Goal: Task Accomplishment & Management: Use online tool/utility

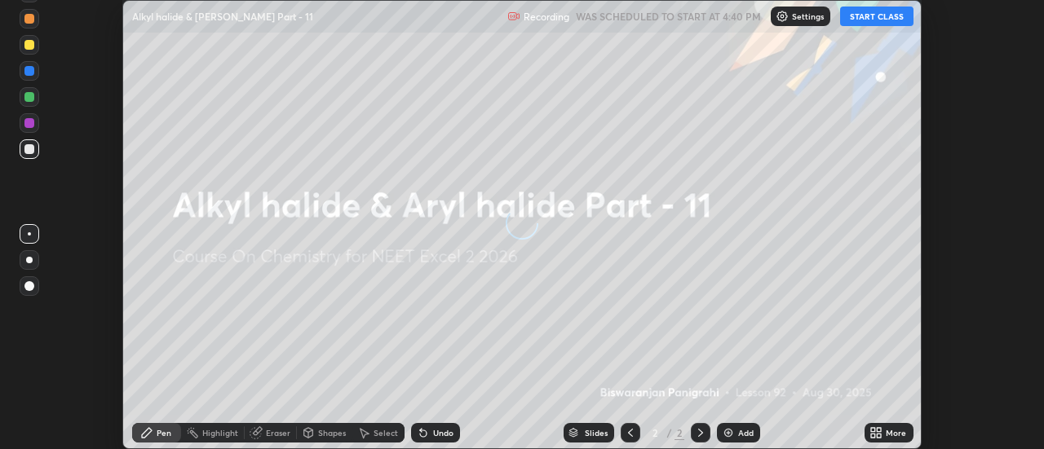
scroll to position [449, 1044]
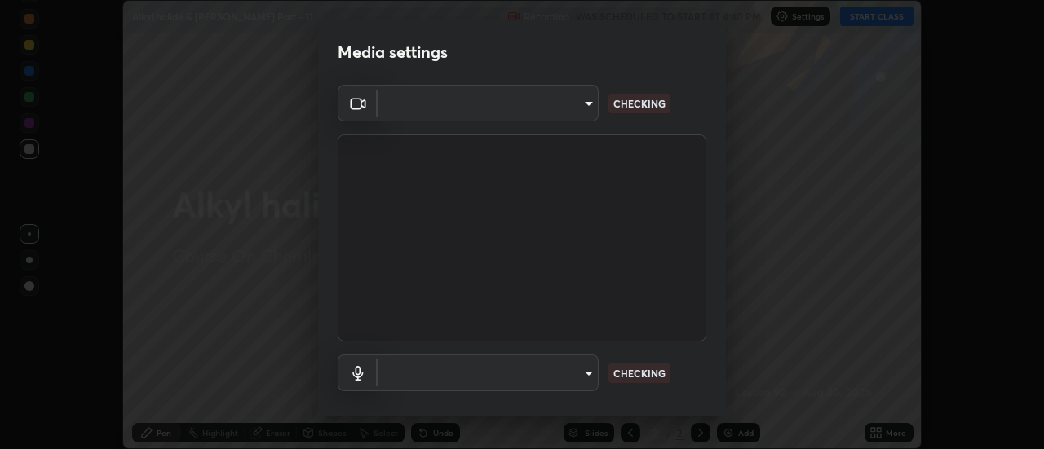
type input "4c72da43d9f8fe59a3f1c51c15ce5ef4700dc23536a29d5760a7834eb8cafeb2"
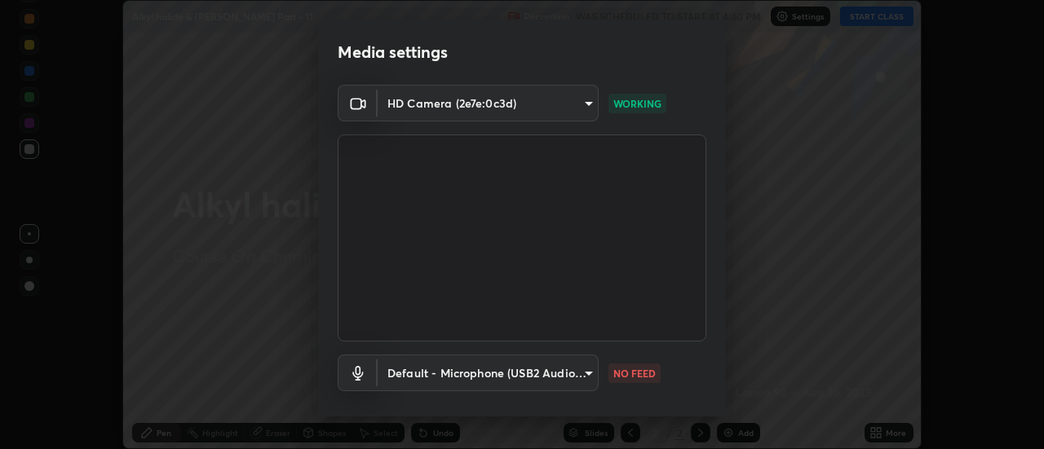
click at [407, 367] on body "Erase all Alkyl halide & [PERSON_NAME] Part - 11 Recording WAS SCHEDULED TO STA…" at bounding box center [522, 224] width 1044 height 449
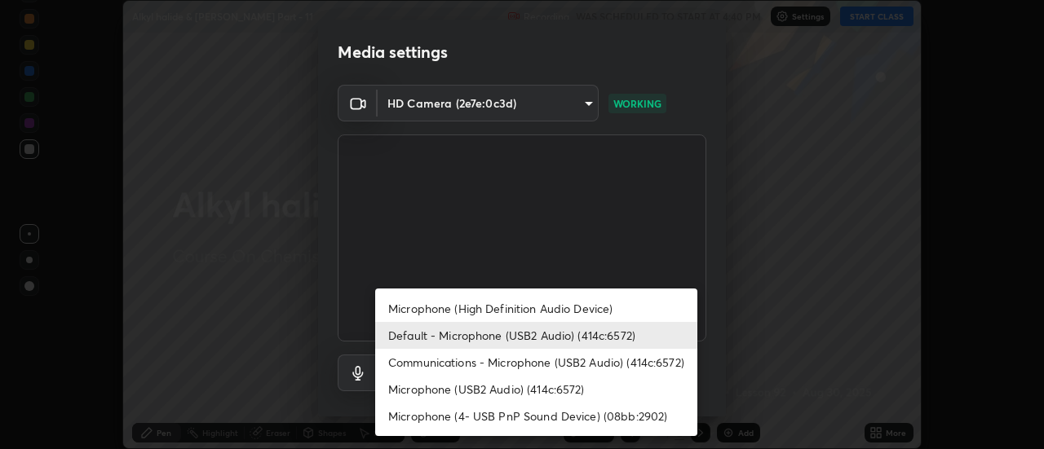
click at [407, 360] on li "Communications - Microphone (USB2 Audio) (414c:6572)" at bounding box center [536, 362] width 322 height 27
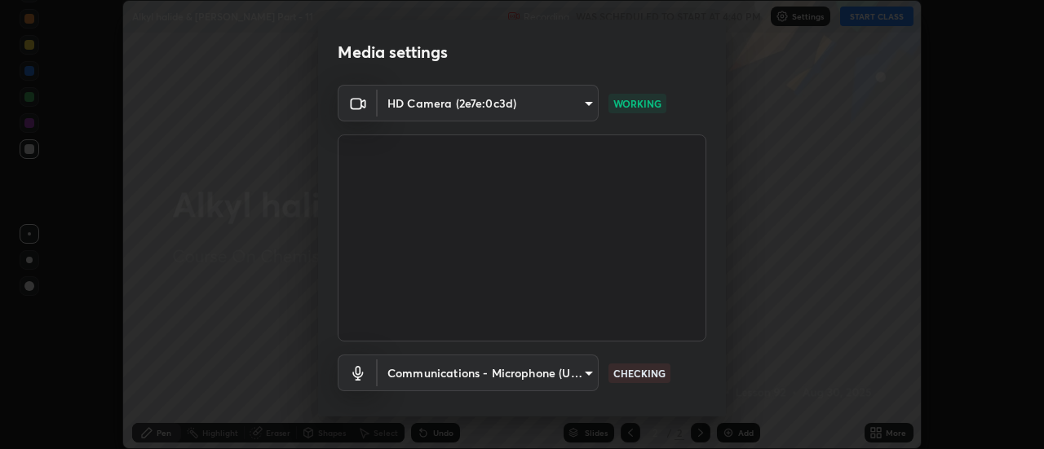
click at [400, 377] on body "Erase all Alkyl halide & [PERSON_NAME] Part - 11 Recording WAS SCHEDULED TO STA…" at bounding box center [522, 224] width 1044 height 449
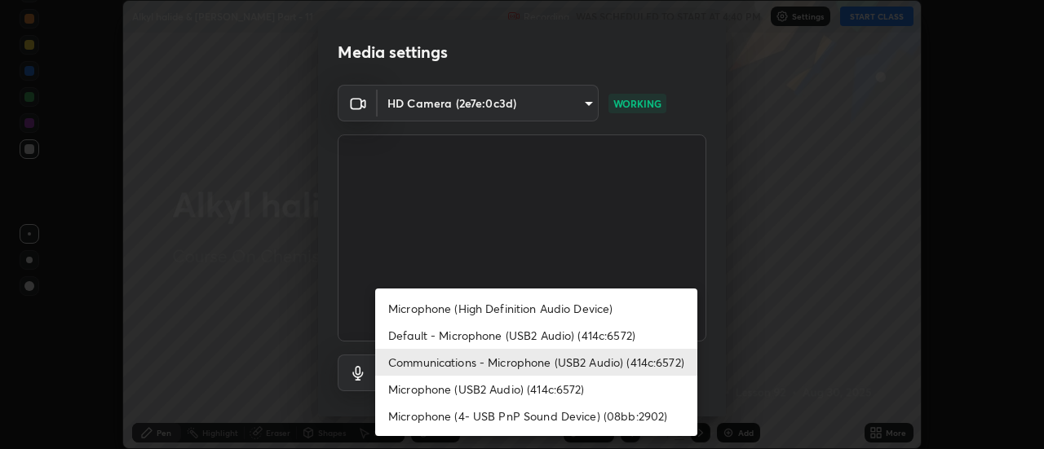
click at [400, 335] on li "Default - Microphone (USB2 Audio) (414c:6572)" at bounding box center [536, 335] width 322 height 27
type input "default"
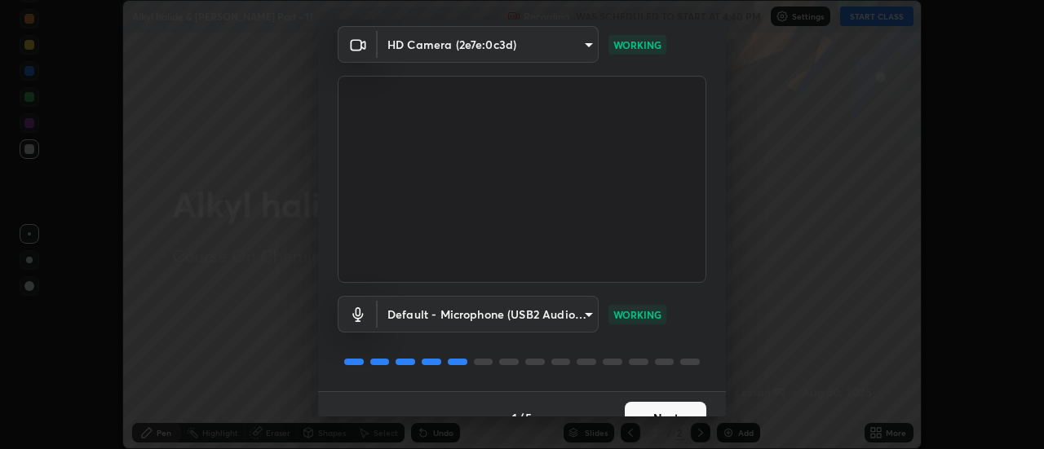
scroll to position [86, 0]
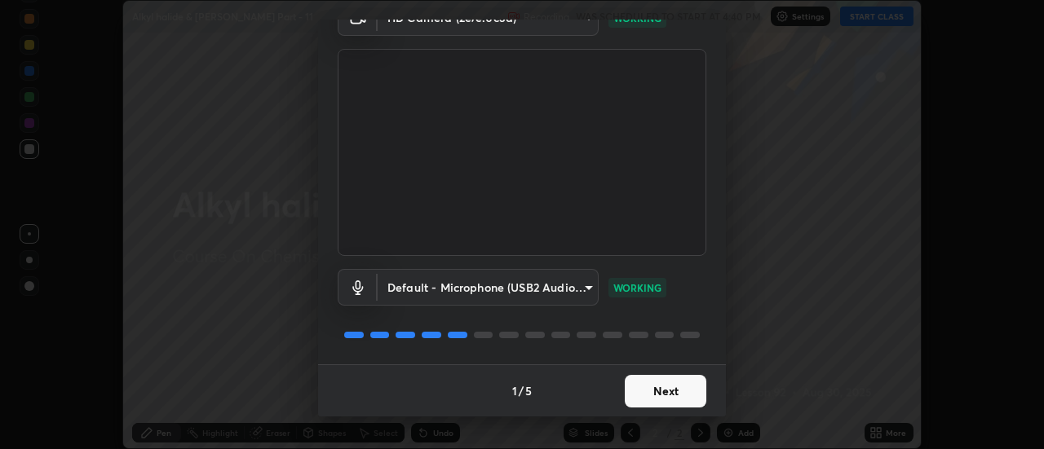
click at [643, 386] on button "Next" at bounding box center [666, 391] width 82 height 33
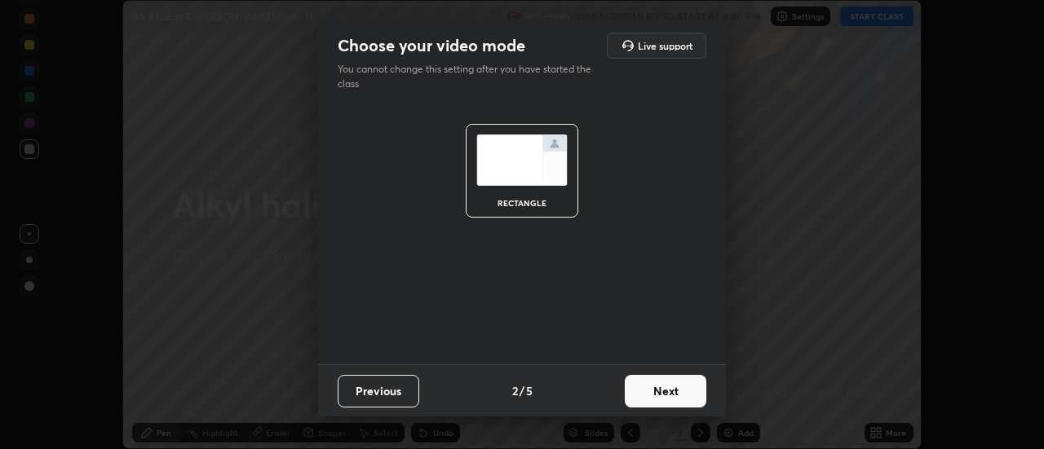
click at [658, 389] on button "Next" at bounding box center [666, 391] width 82 height 33
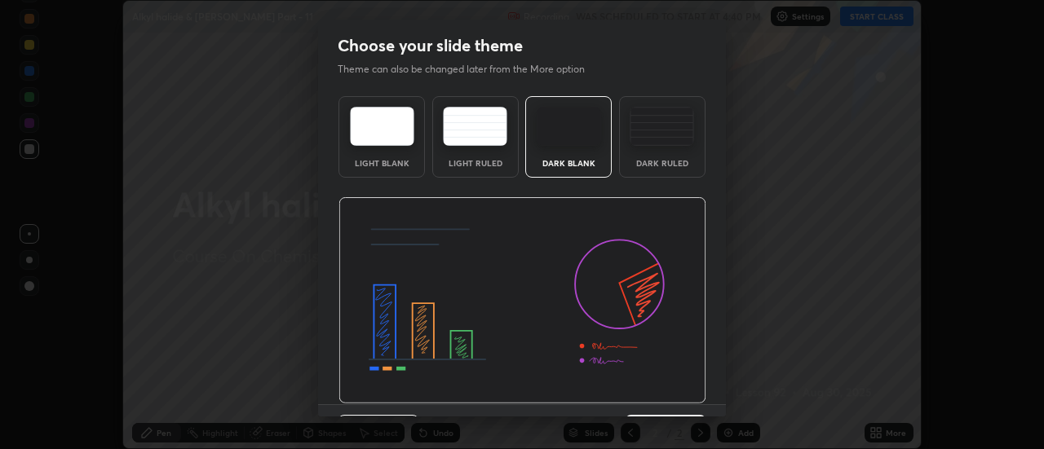
scroll to position [40, 0]
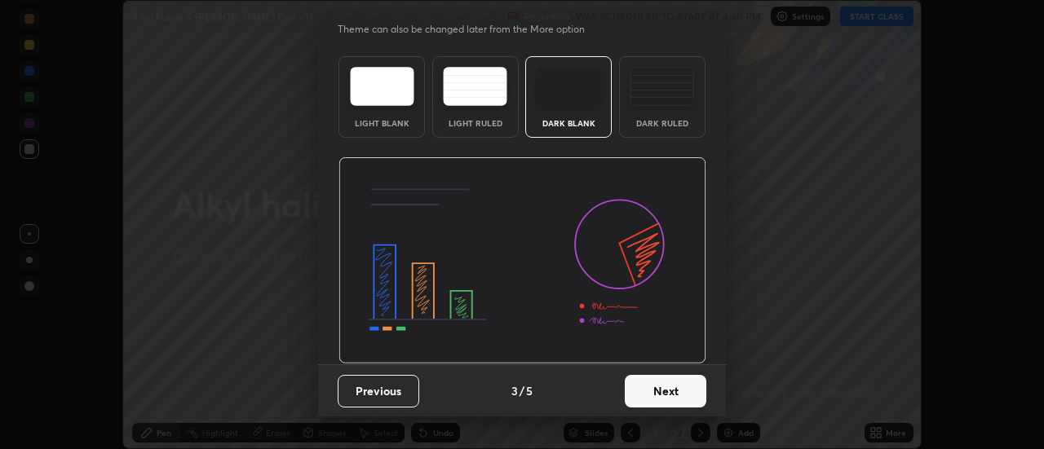
click at [660, 394] on button "Next" at bounding box center [666, 391] width 82 height 33
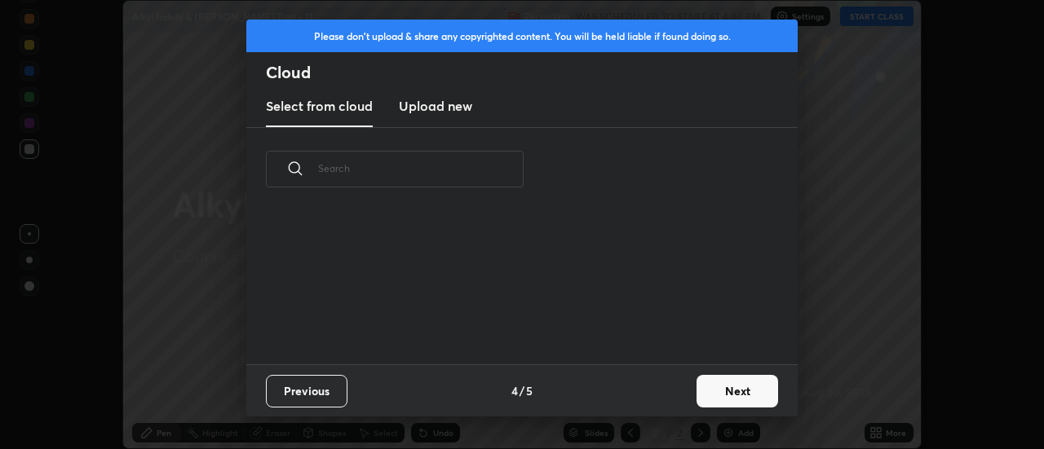
scroll to position [6, 9]
click at [732, 396] on button "Next" at bounding box center [738, 391] width 82 height 33
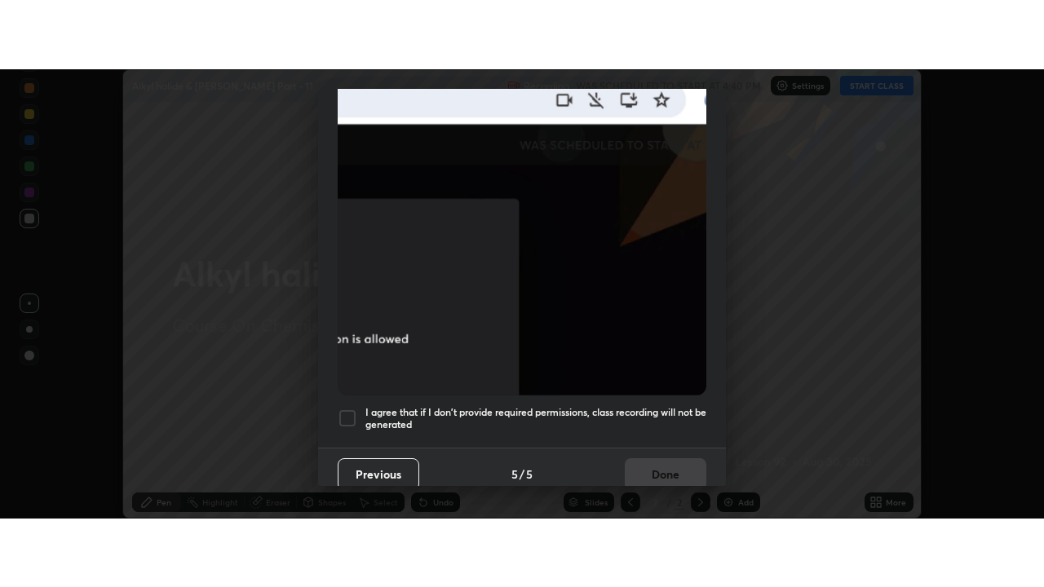
scroll to position [418, 0]
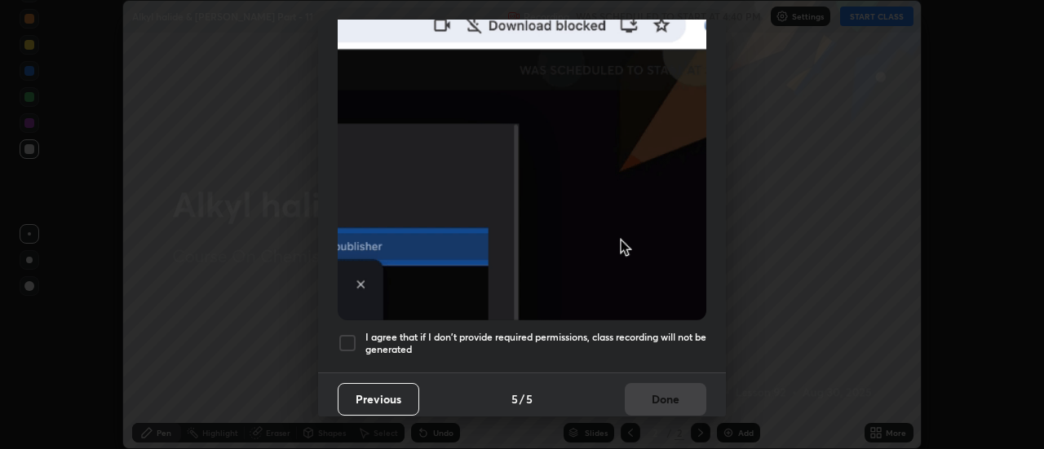
click at [347, 338] on div at bounding box center [348, 344] width 20 height 20
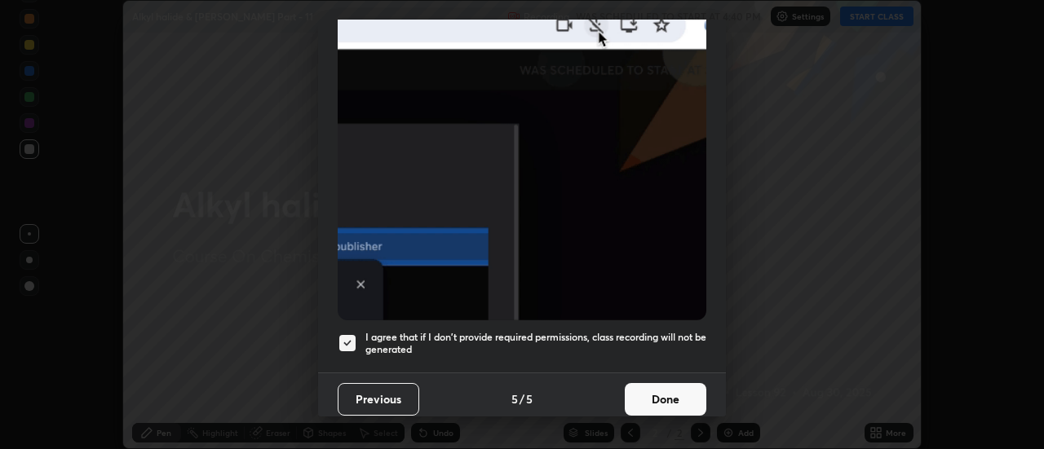
click at [661, 396] on button "Done" at bounding box center [666, 399] width 82 height 33
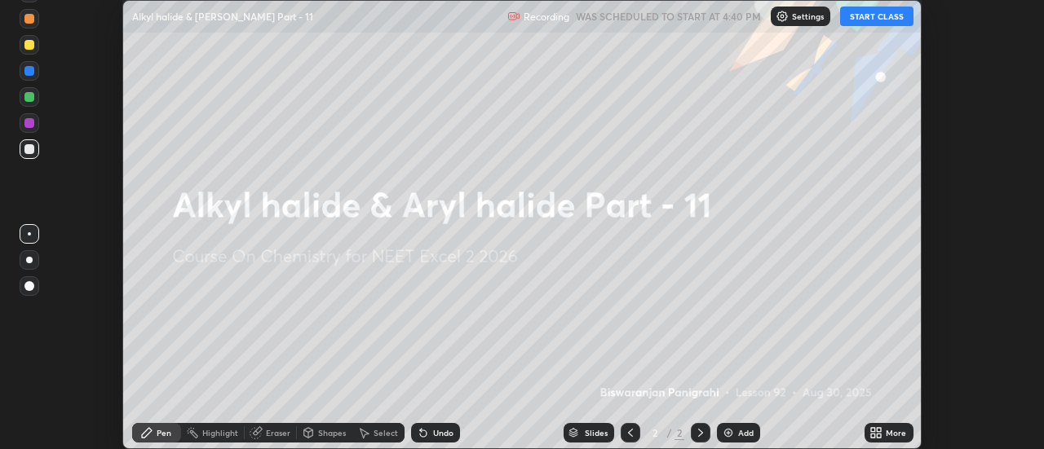
click at [872, 438] on icon at bounding box center [873, 436] width 4 height 4
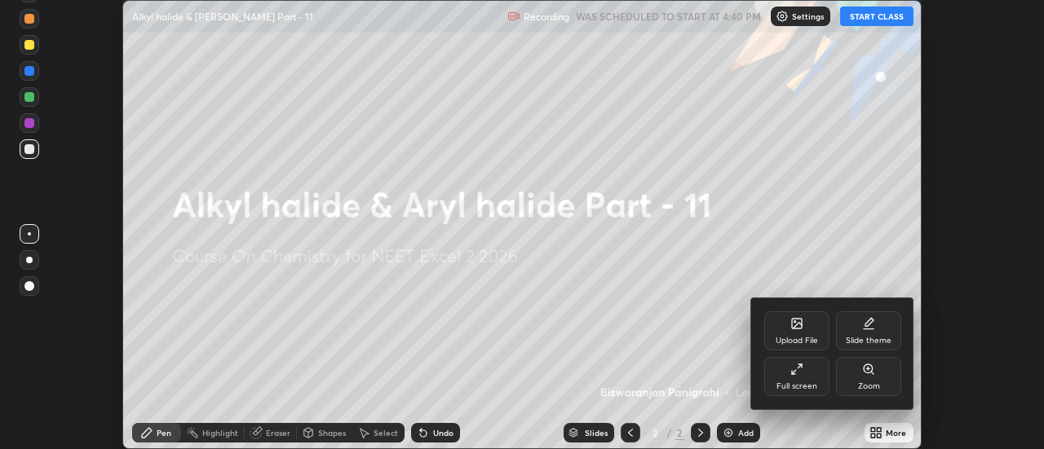
click at [804, 376] on div "Full screen" at bounding box center [796, 376] width 65 height 39
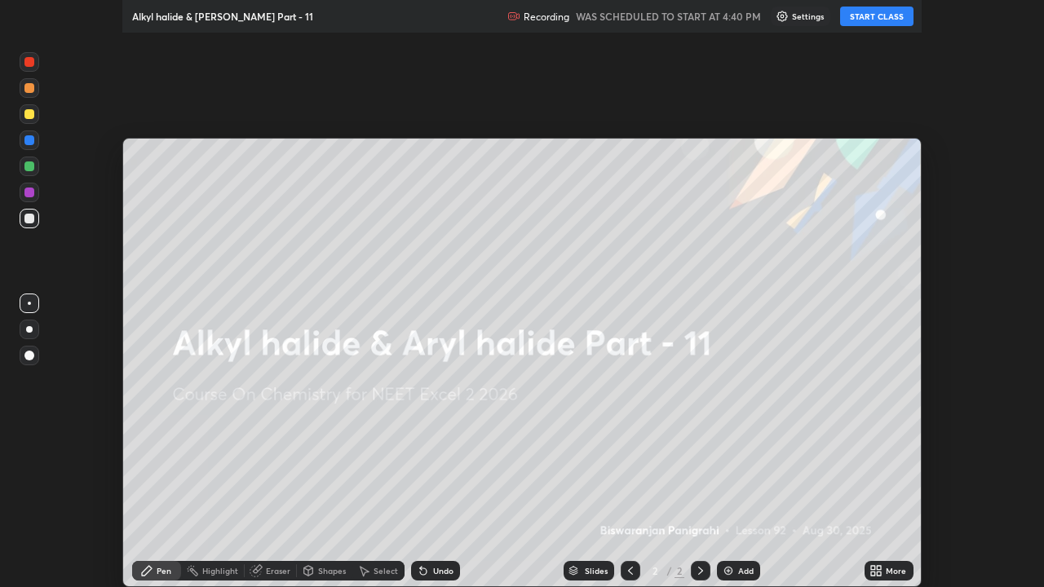
scroll to position [587, 1044]
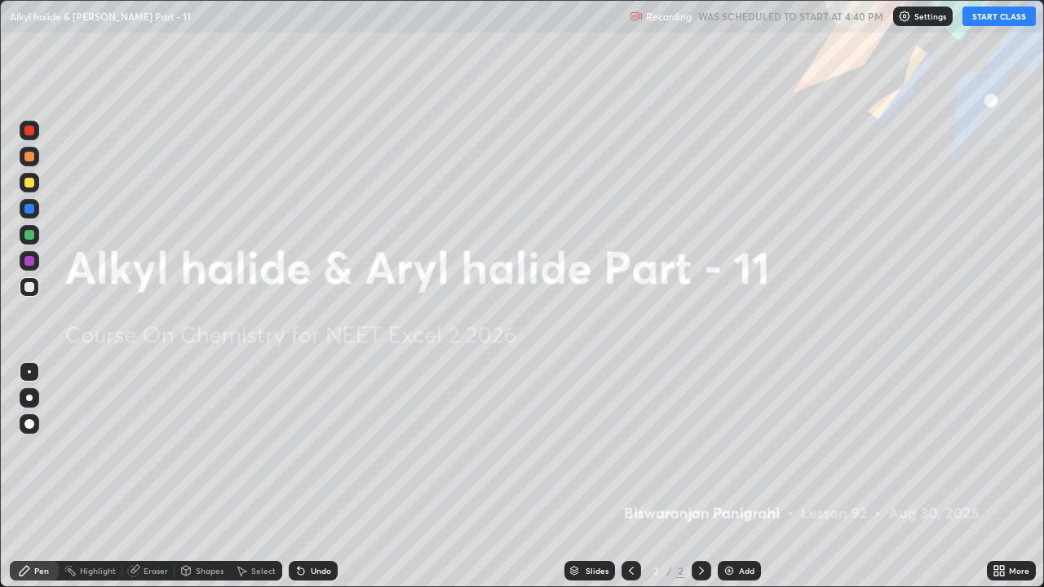
click at [727, 449] on div "Add" at bounding box center [739, 571] width 43 height 20
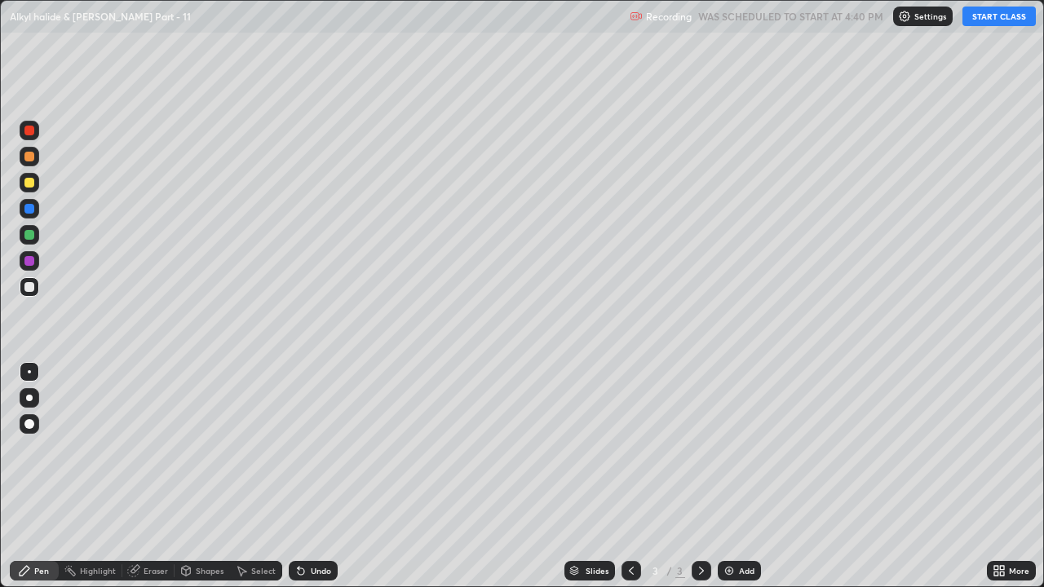
click at [1008, 24] on button "START CLASS" at bounding box center [998, 17] width 73 height 20
click at [30, 185] on div at bounding box center [29, 183] width 10 height 10
click at [33, 290] on div at bounding box center [30, 287] width 20 height 20
click at [29, 267] on div at bounding box center [30, 261] width 20 height 20
click at [32, 187] on div at bounding box center [29, 183] width 10 height 10
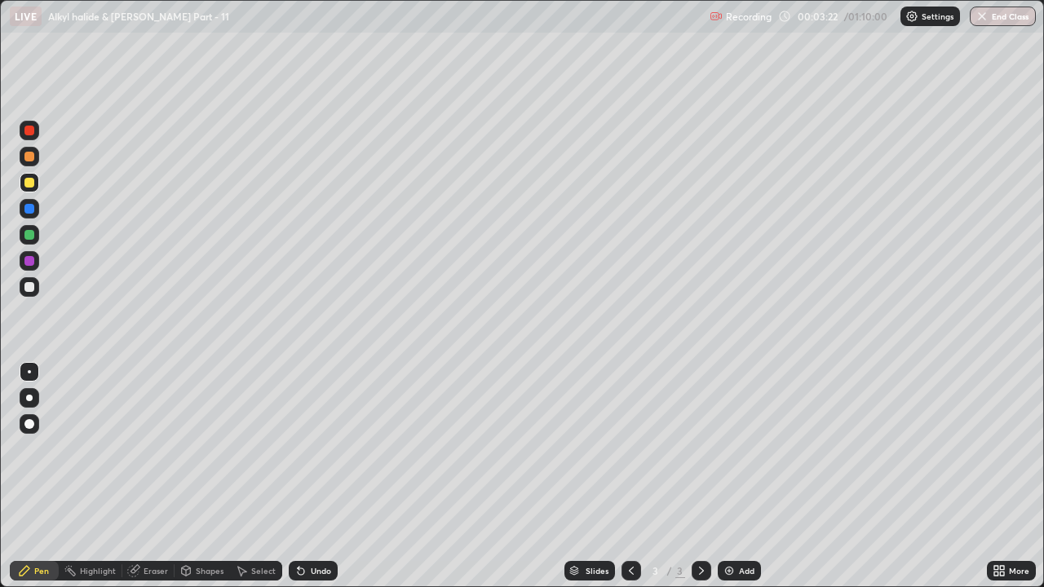
click at [35, 294] on div at bounding box center [30, 287] width 20 height 20
click at [33, 184] on div at bounding box center [29, 183] width 10 height 10
click at [819, 110] on button "Undo" at bounding box center [838, 120] width 47 height 20
click at [333, 449] on div "Undo" at bounding box center [313, 571] width 49 height 20
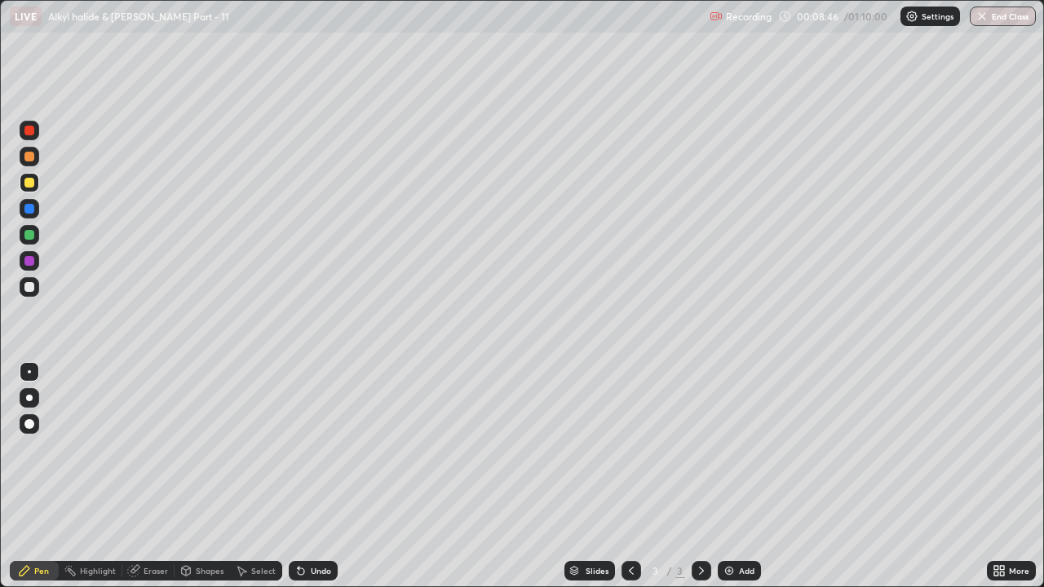
click at [329, 449] on div "Undo" at bounding box center [313, 571] width 49 height 20
click at [325, 449] on div "Undo" at bounding box center [321, 571] width 20 height 8
click at [327, 449] on div "Undo" at bounding box center [321, 571] width 20 height 8
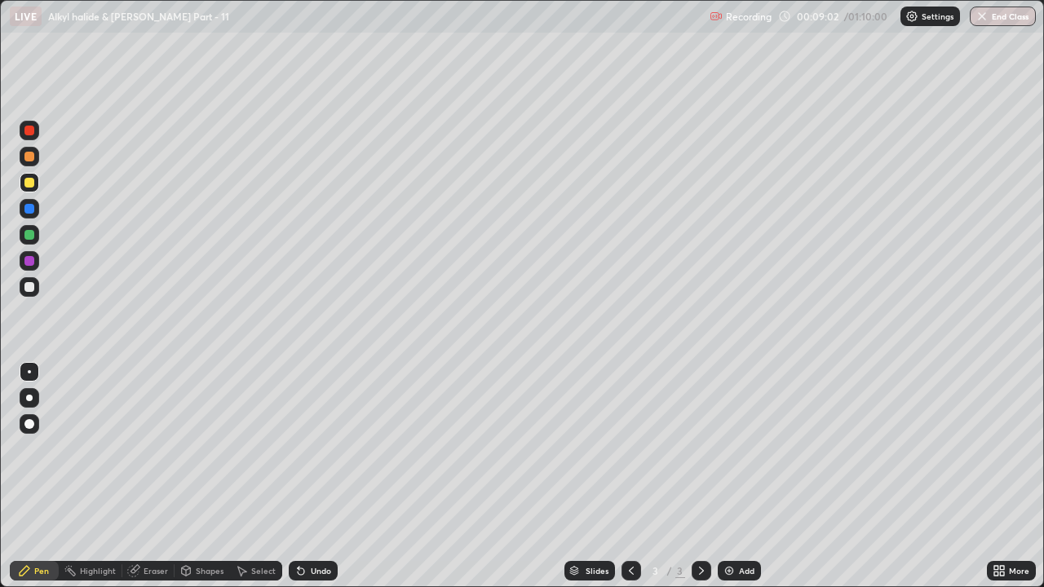
click at [161, 449] on div "Eraser" at bounding box center [156, 571] width 24 height 8
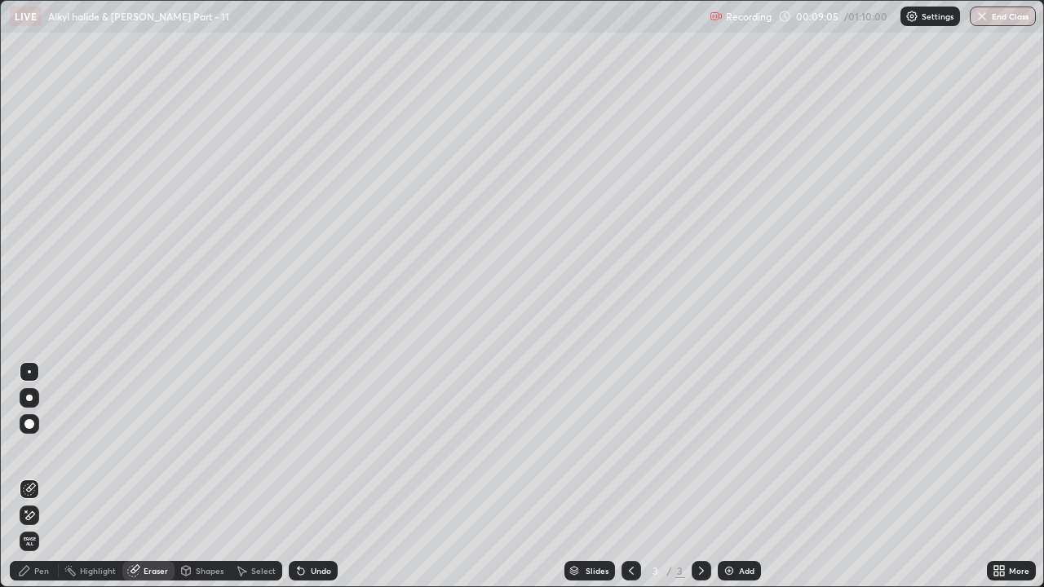
click at [55, 449] on div "Pen" at bounding box center [34, 571] width 49 height 20
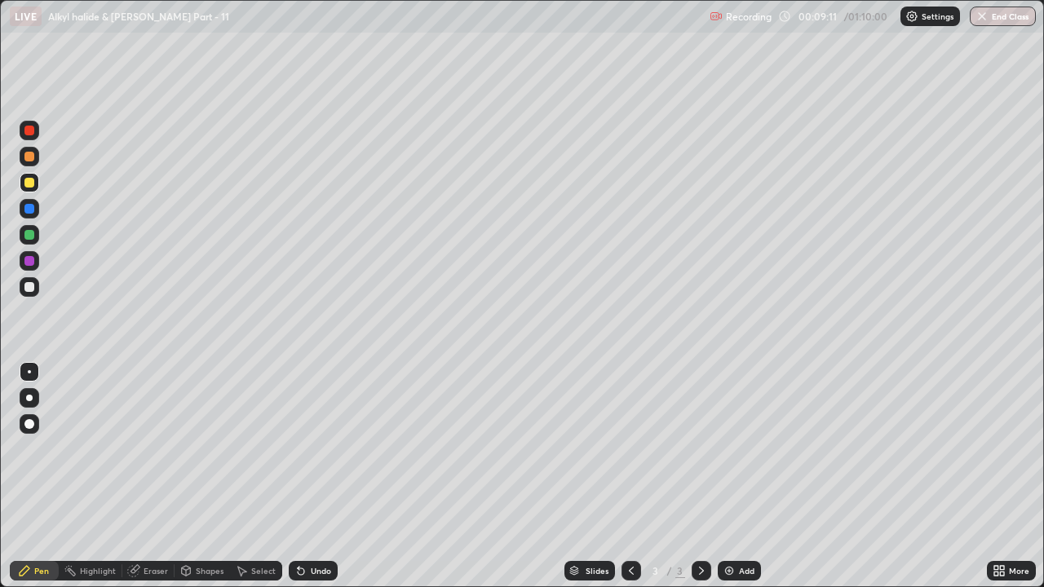
click at [322, 449] on div "Undo" at bounding box center [313, 571] width 49 height 20
click at [319, 449] on div "Undo" at bounding box center [313, 571] width 49 height 20
click at [166, 449] on div "Eraser" at bounding box center [156, 571] width 24 height 8
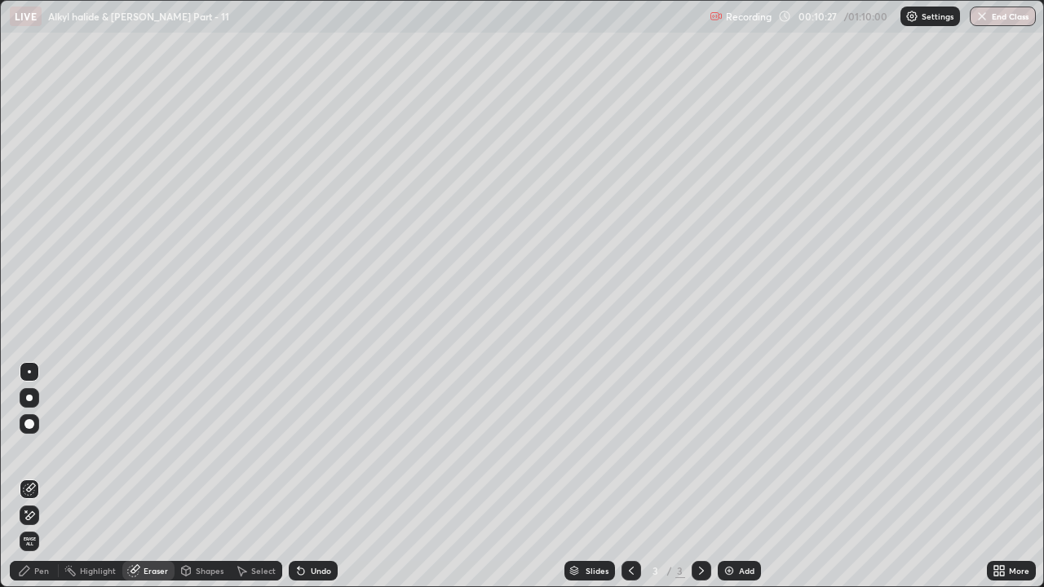
click at [51, 449] on div "Pen" at bounding box center [34, 571] width 49 height 20
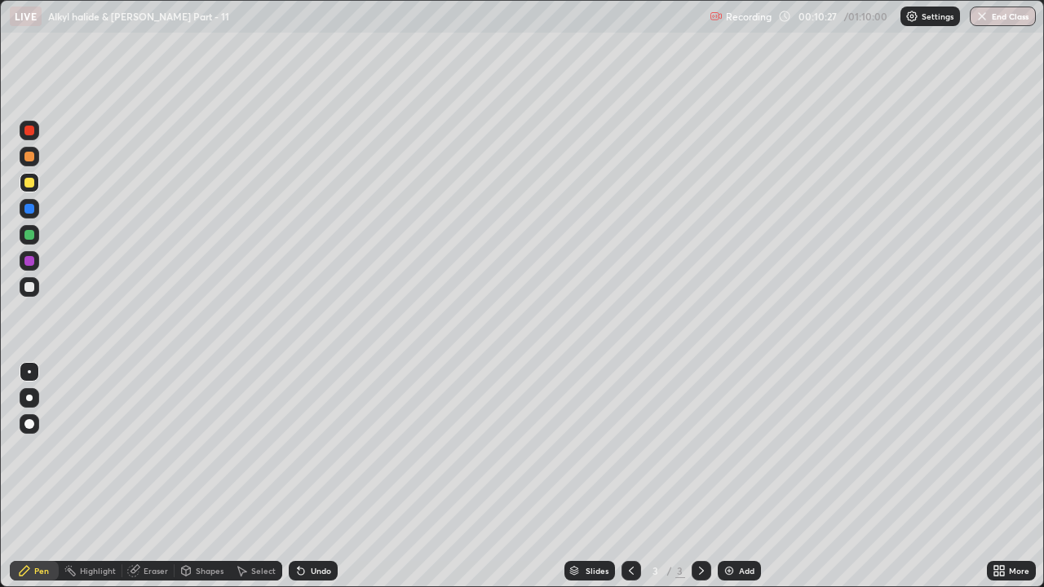
click at [25, 290] on div at bounding box center [29, 287] width 10 height 10
click at [733, 449] on img at bounding box center [729, 570] width 13 height 13
click at [32, 184] on div at bounding box center [29, 183] width 10 height 10
click at [35, 289] on div at bounding box center [30, 287] width 20 height 20
click at [29, 184] on div at bounding box center [29, 183] width 10 height 10
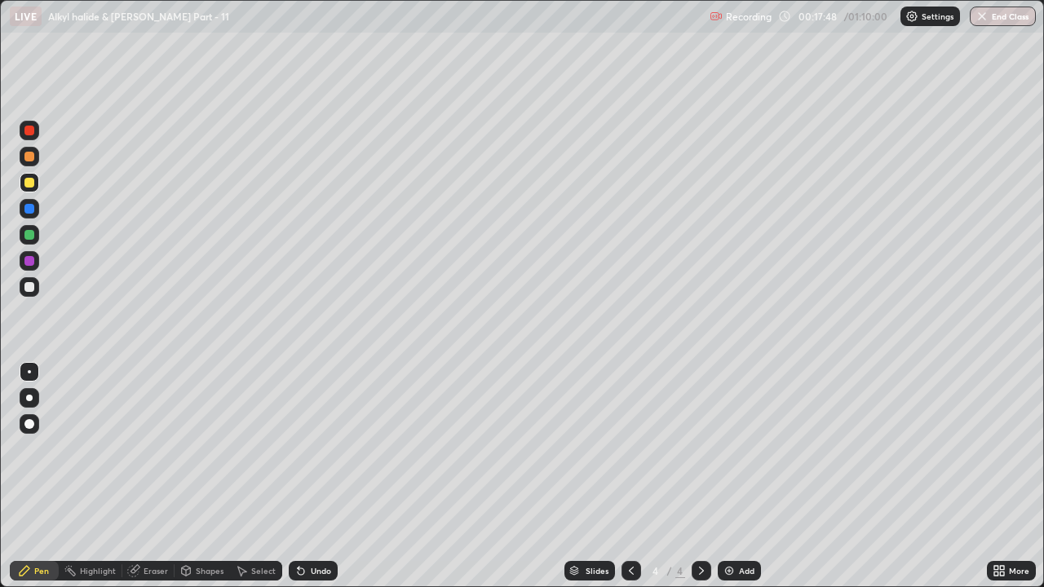
click at [623, 449] on div at bounding box center [631, 571] width 20 height 20
click at [698, 449] on icon at bounding box center [701, 570] width 13 height 13
click at [34, 165] on div at bounding box center [30, 157] width 20 height 20
click at [299, 449] on icon at bounding box center [301, 571] width 7 height 7
click at [302, 449] on icon at bounding box center [301, 571] width 7 height 7
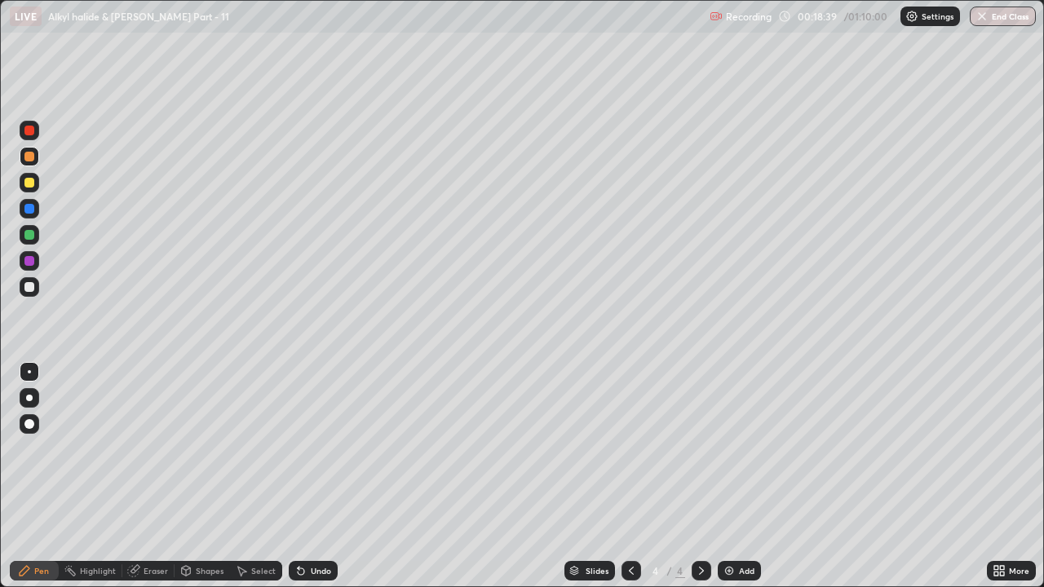
click at [146, 449] on div "Eraser" at bounding box center [148, 571] width 52 height 20
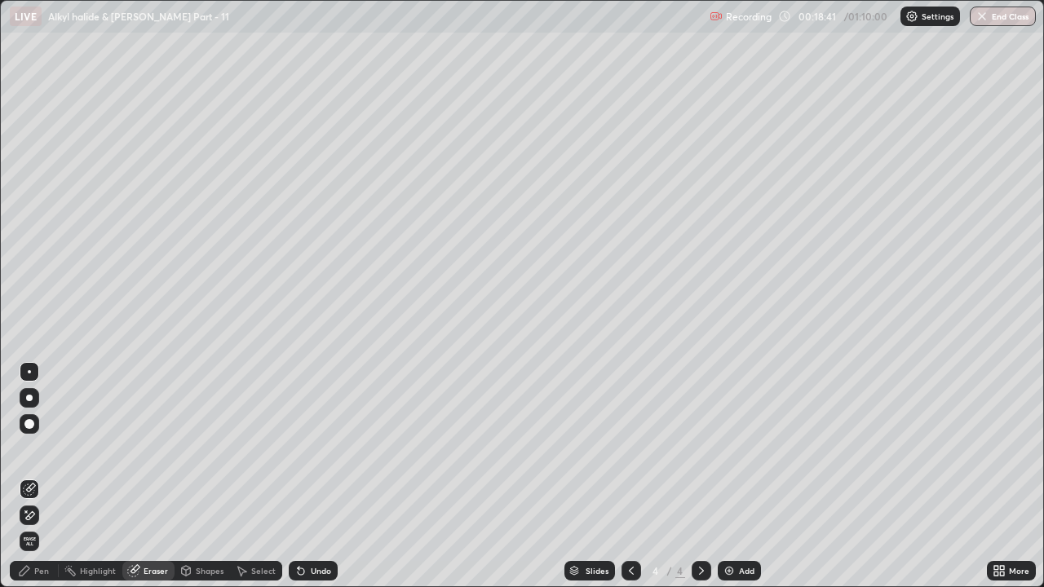
click at [46, 449] on div "Pen" at bounding box center [41, 571] width 15 height 8
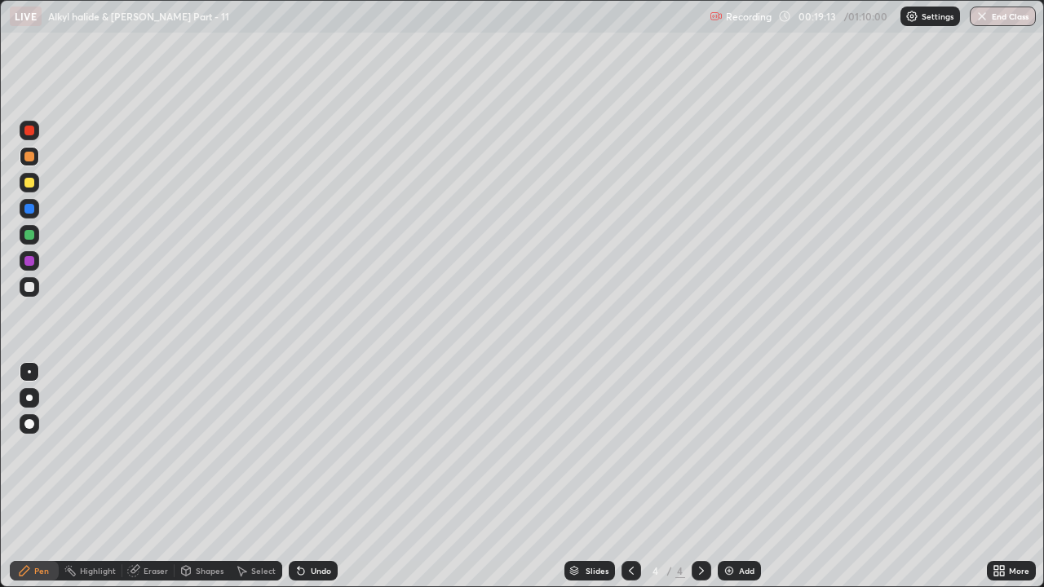
click at [630, 449] on icon at bounding box center [631, 570] width 13 height 13
click at [147, 449] on div "Eraser" at bounding box center [156, 571] width 24 height 8
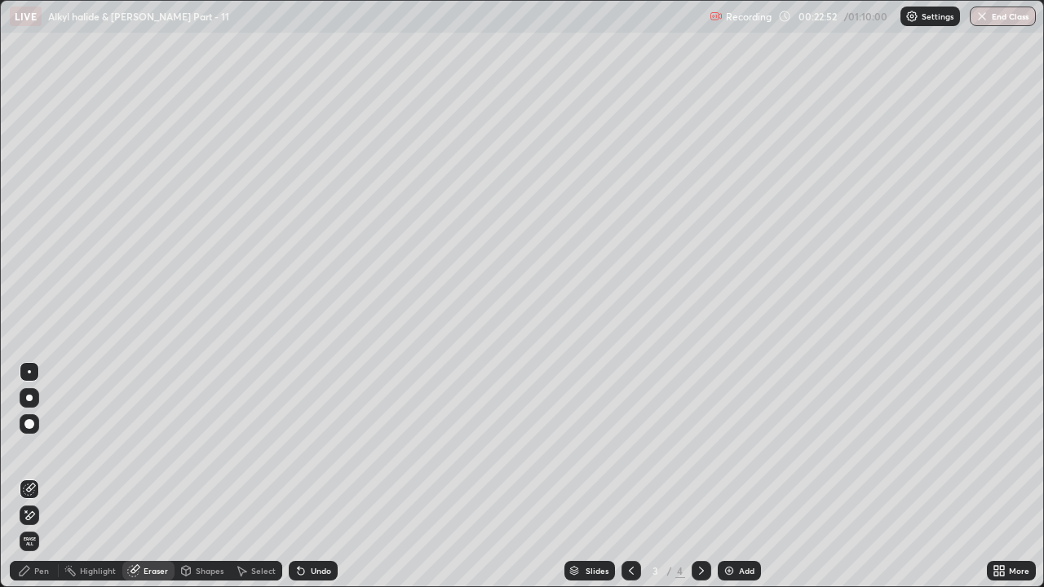
click at [25, 449] on icon at bounding box center [25, 571] width 10 height 10
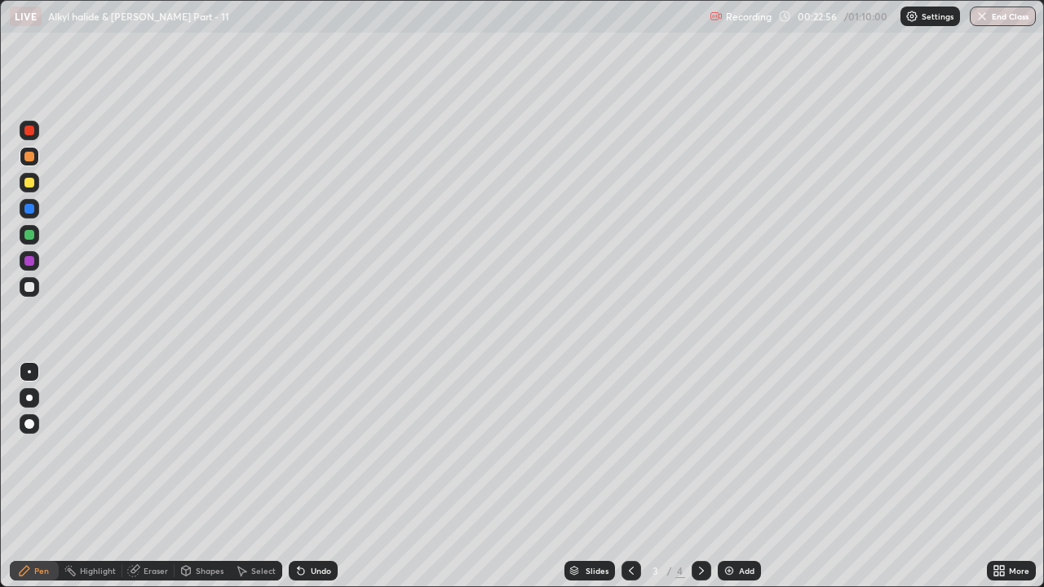
click at [700, 449] on icon at bounding box center [701, 570] width 13 height 13
click at [30, 290] on div at bounding box center [29, 287] width 10 height 10
click at [144, 449] on div "Eraser" at bounding box center [156, 571] width 24 height 8
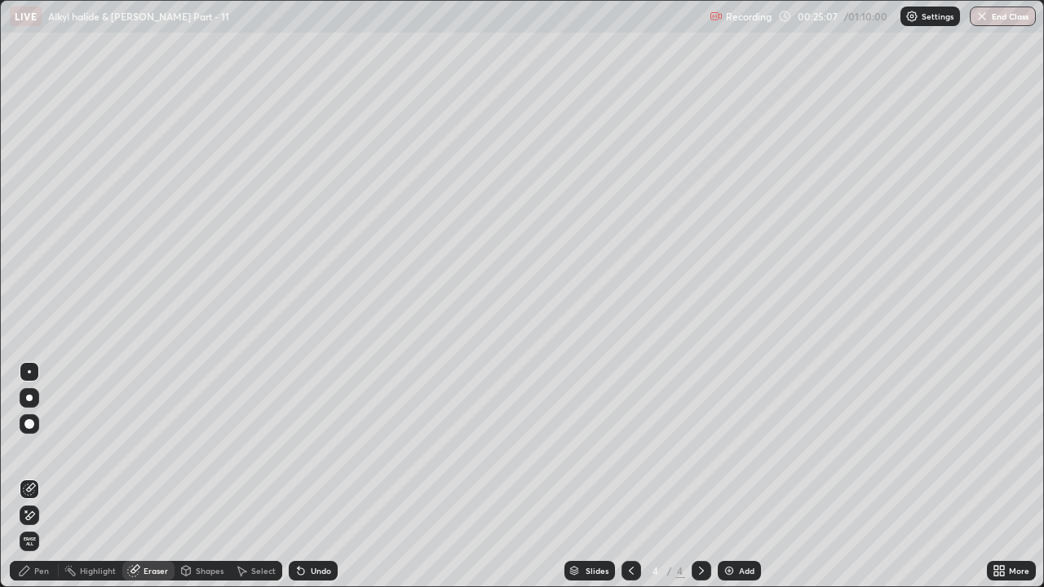
click at [38, 449] on div "Pen" at bounding box center [41, 571] width 15 height 8
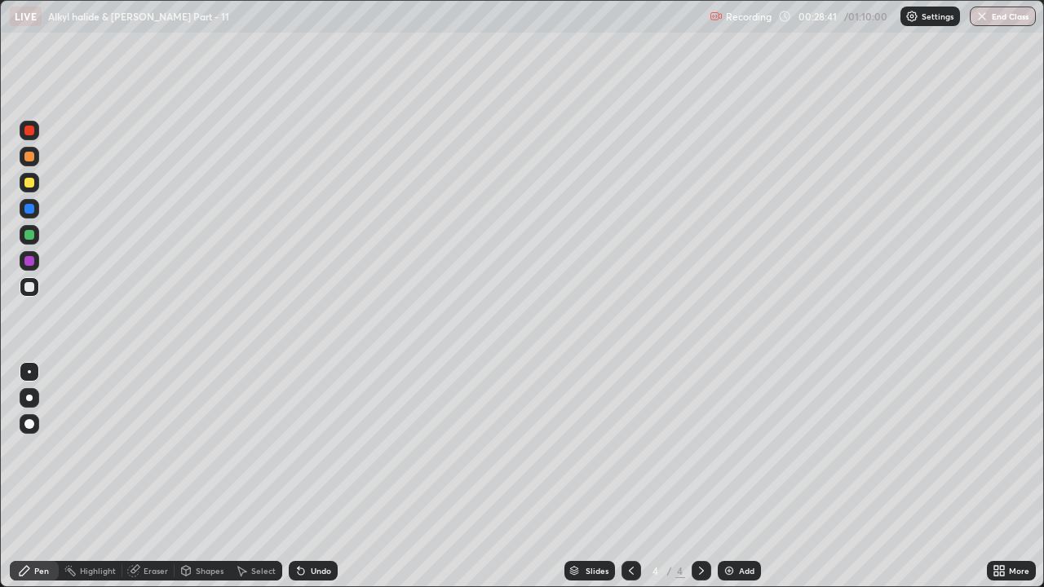
click at [36, 189] on div at bounding box center [30, 183] width 20 height 20
click at [322, 449] on div "Undo" at bounding box center [321, 571] width 20 height 8
click at [38, 294] on div at bounding box center [30, 287] width 20 height 26
click at [739, 449] on div "Add" at bounding box center [746, 571] width 15 height 8
click at [35, 187] on div at bounding box center [30, 183] width 20 height 20
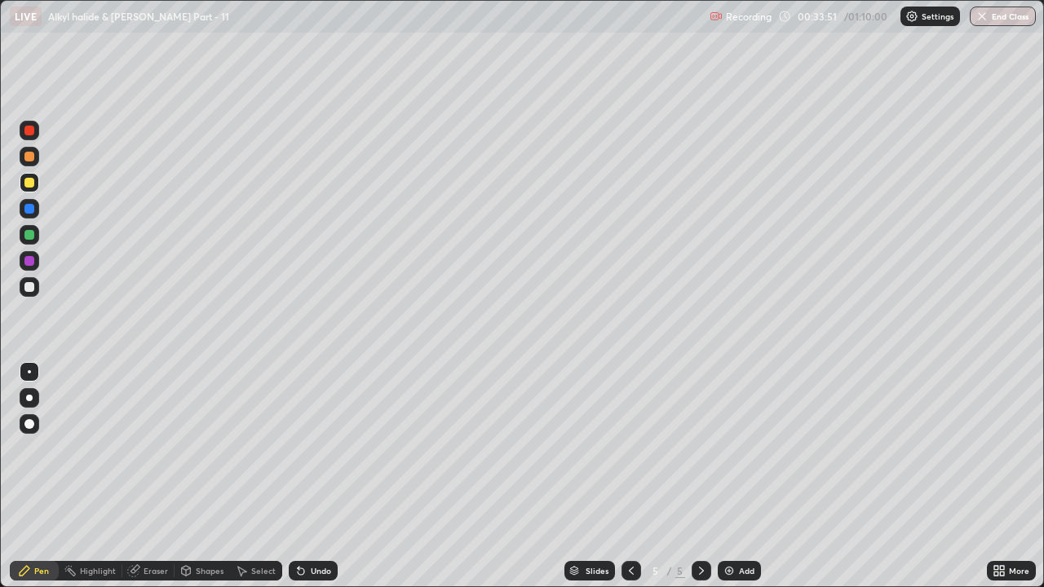
click at [33, 294] on div at bounding box center [30, 287] width 20 height 20
click at [29, 184] on div at bounding box center [29, 183] width 10 height 10
click at [30, 157] on div at bounding box center [29, 157] width 10 height 10
click at [326, 449] on div "Undo" at bounding box center [321, 571] width 20 height 8
click at [324, 449] on div "Undo" at bounding box center [321, 571] width 20 height 8
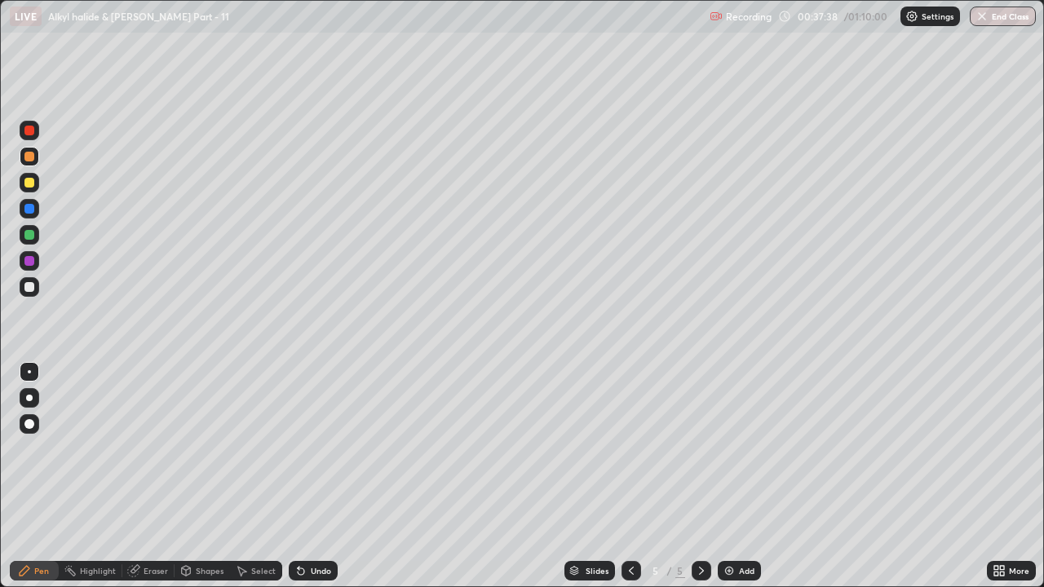
click at [318, 449] on div "Undo" at bounding box center [321, 571] width 20 height 8
click at [29, 288] on div at bounding box center [29, 287] width 10 height 10
click at [333, 449] on div "Undo" at bounding box center [313, 571] width 49 height 20
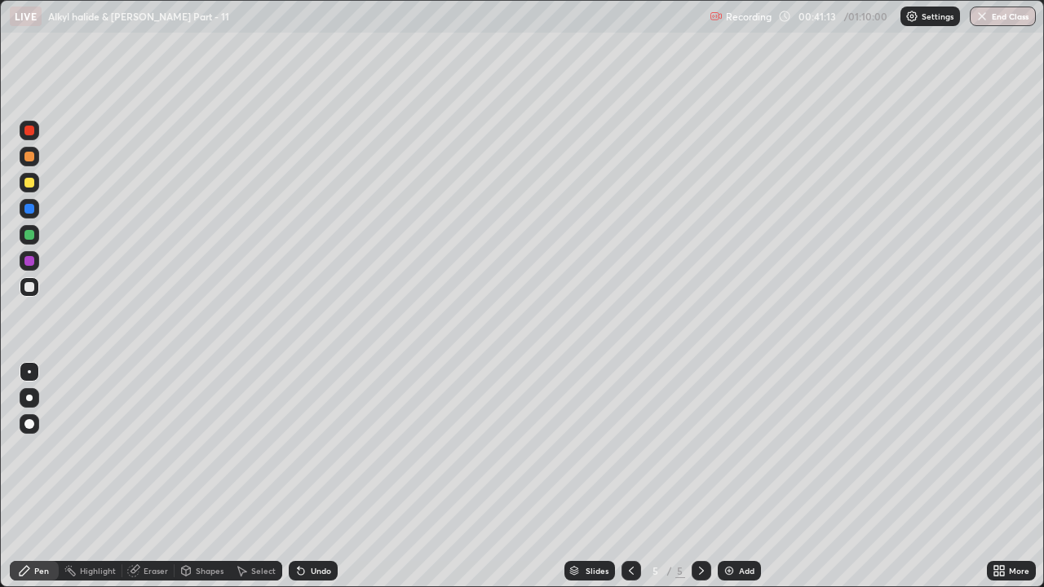
click at [311, 449] on div "Undo" at bounding box center [321, 571] width 20 height 8
click at [36, 238] on div at bounding box center [30, 235] width 20 height 20
click at [318, 449] on div "Undo" at bounding box center [321, 571] width 20 height 8
click at [313, 449] on div "Undo" at bounding box center [321, 571] width 20 height 8
click at [317, 449] on div "Undo" at bounding box center [321, 571] width 20 height 8
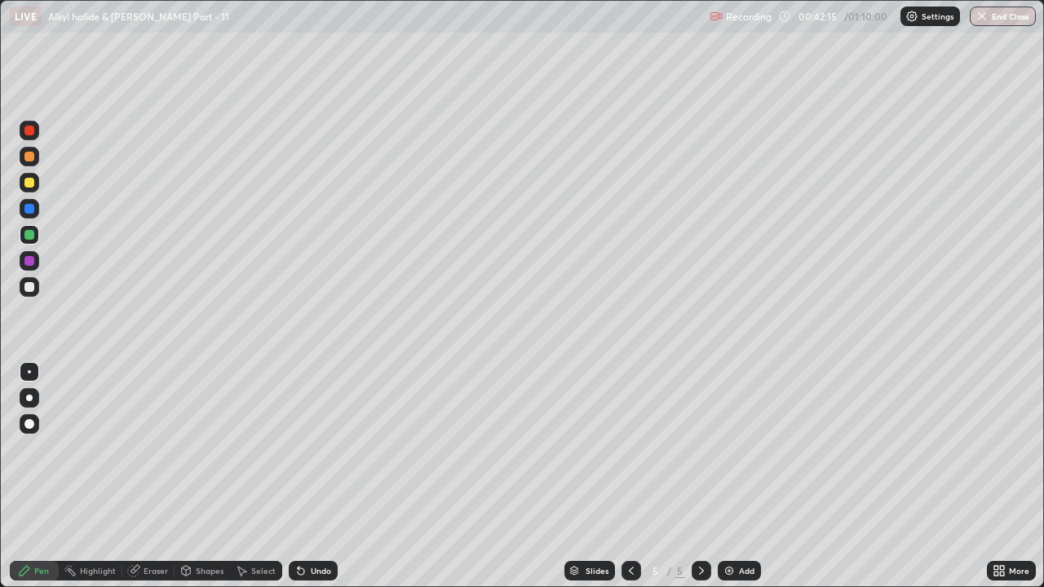
click at [810, 449] on div "Slides 5 / 5 Add" at bounding box center [662, 571] width 649 height 33
click at [814, 449] on div "Slides 5 / 5 Add" at bounding box center [662, 571] width 649 height 33
click at [831, 449] on div "Slides 5 / 5 Add" at bounding box center [662, 571] width 649 height 33
click at [727, 449] on img at bounding box center [729, 570] width 13 height 13
click at [30, 289] on div at bounding box center [29, 287] width 10 height 10
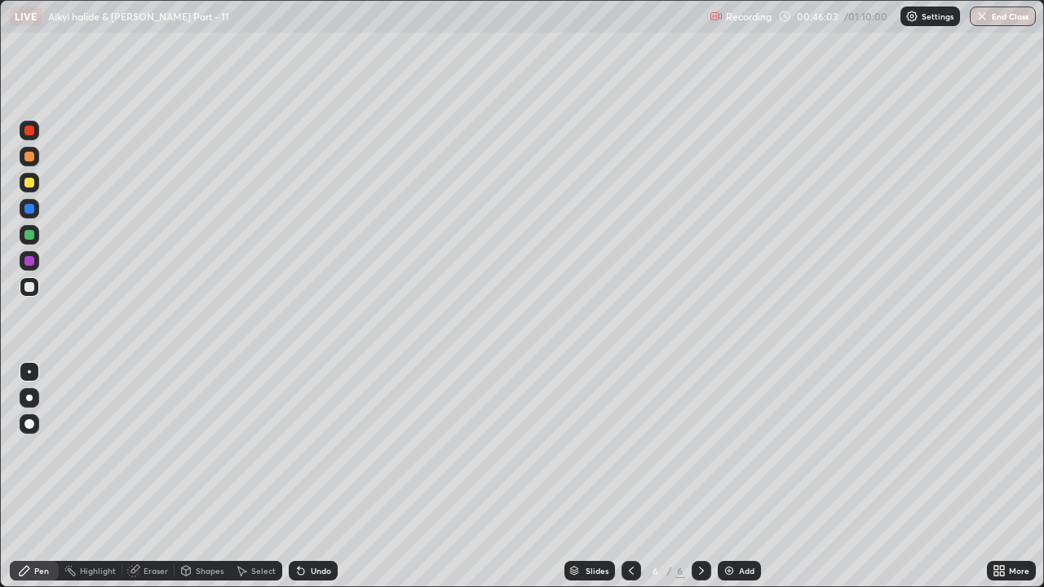
click at [29, 184] on div at bounding box center [29, 183] width 10 height 10
click at [311, 449] on div "Undo" at bounding box center [321, 571] width 20 height 8
click at [304, 449] on icon at bounding box center [300, 570] width 13 height 13
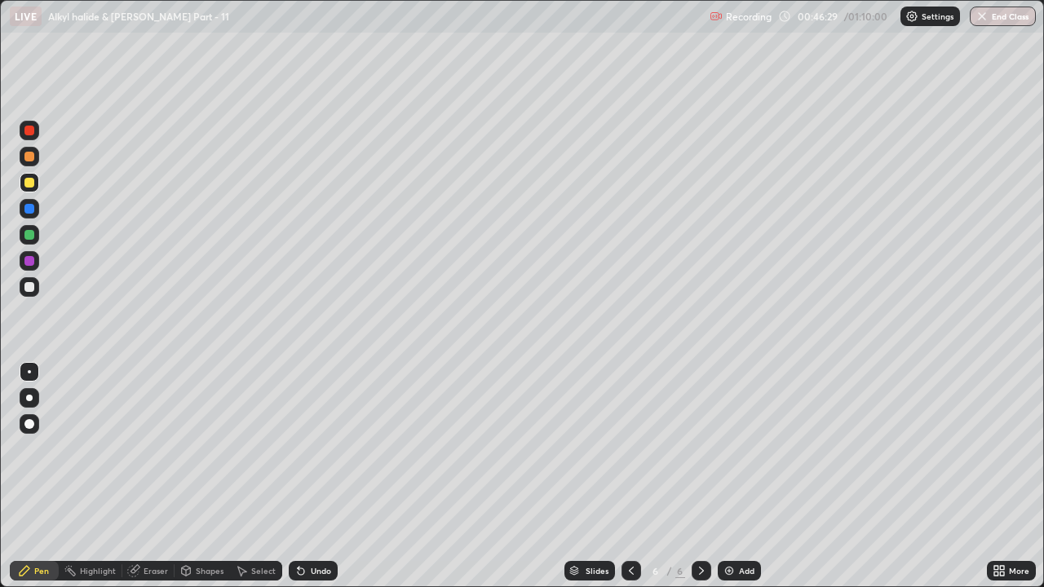
click at [303, 449] on icon at bounding box center [300, 570] width 13 height 13
click at [33, 290] on div at bounding box center [29, 287] width 10 height 10
click at [314, 449] on div "Undo" at bounding box center [321, 571] width 20 height 8
click at [30, 183] on div at bounding box center [29, 183] width 10 height 10
click at [29, 288] on div at bounding box center [29, 287] width 10 height 10
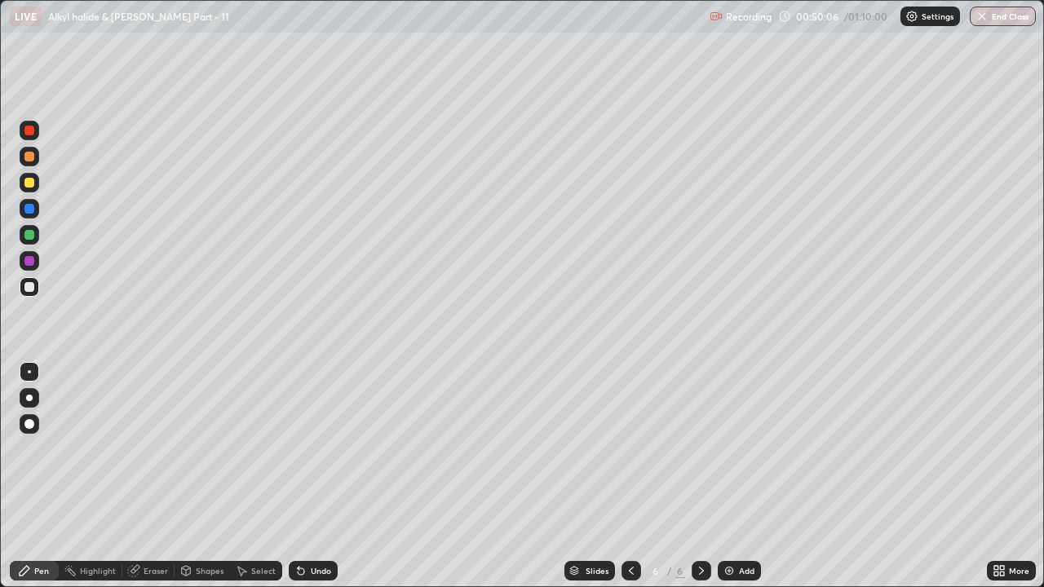
click at [33, 160] on div at bounding box center [30, 157] width 20 height 20
click at [29, 288] on div at bounding box center [29, 287] width 10 height 10
click at [34, 189] on div at bounding box center [30, 183] width 20 height 20
click at [24, 290] on div at bounding box center [29, 287] width 10 height 10
click at [33, 235] on div at bounding box center [29, 235] width 10 height 10
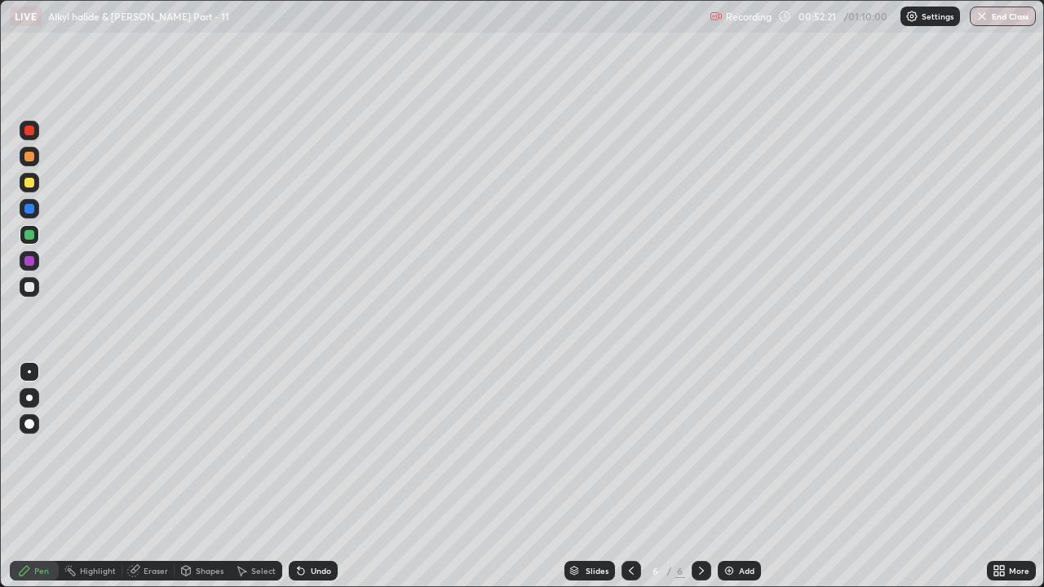
click at [305, 449] on icon at bounding box center [300, 570] width 13 height 13
click at [304, 449] on icon at bounding box center [300, 570] width 13 height 13
click at [329, 449] on div "Undo" at bounding box center [313, 571] width 49 height 20
click at [311, 449] on div "Undo" at bounding box center [321, 571] width 20 height 8
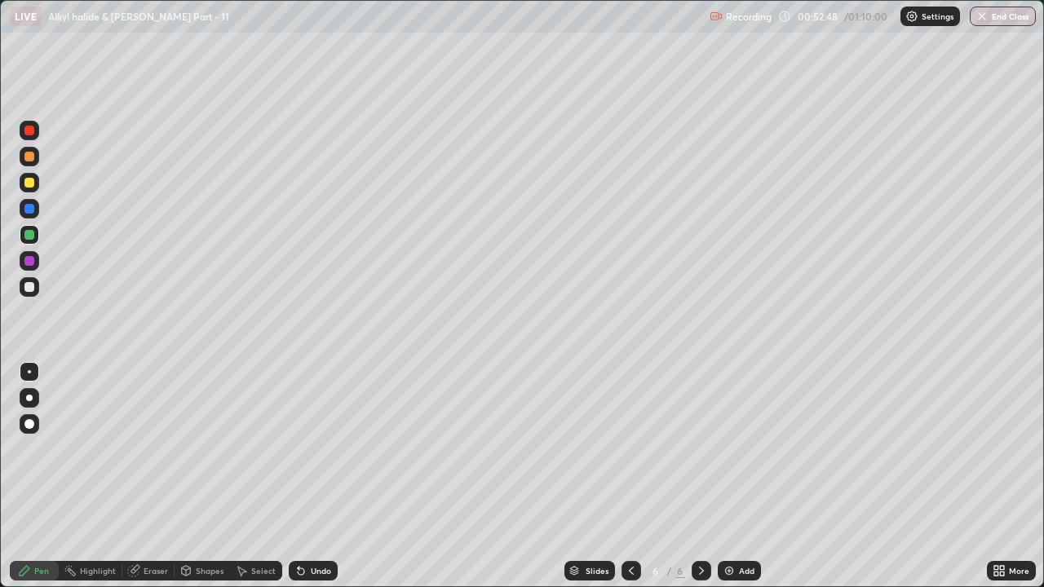
click at [38, 292] on div at bounding box center [30, 287] width 20 height 20
click at [29, 184] on div at bounding box center [29, 183] width 10 height 10
click at [726, 449] on img at bounding box center [729, 570] width 13 height 13
click at [30, 287] on div at bounding box center [29, 287] width 10 height 10
click at [30, 188] on div at bounding box center [30, 183] width 20 height 20
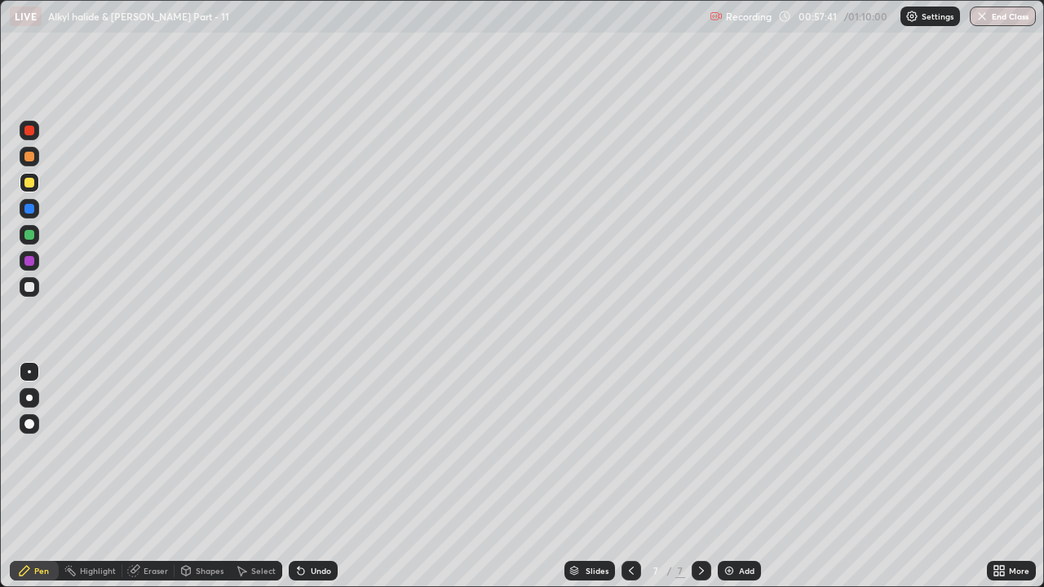
click at [32, 286] on div at bounding box center [29, 287] width 10 height 10
click at [305, 449] on div "Undo" at bounding box center [313, 571] width 49 height 20
click at [307, 449] on div "Undo" at bounding box center [313, 571] width 49 height 20
click at [311, 449] on div "Undo" at bounding box center [321, 571] width 20 height 8
click at [156, 449] on div "Eraser" at bounding box center [156, 571] width 24 height 8
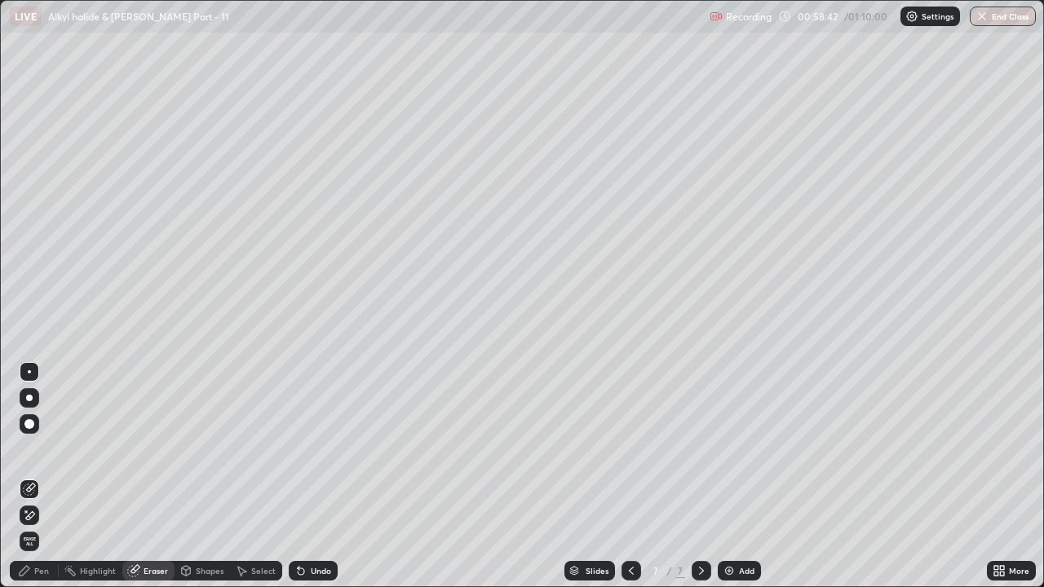
click at [41, 449] on div "Pen" at bounding box center [41, 571] width 15 height 8
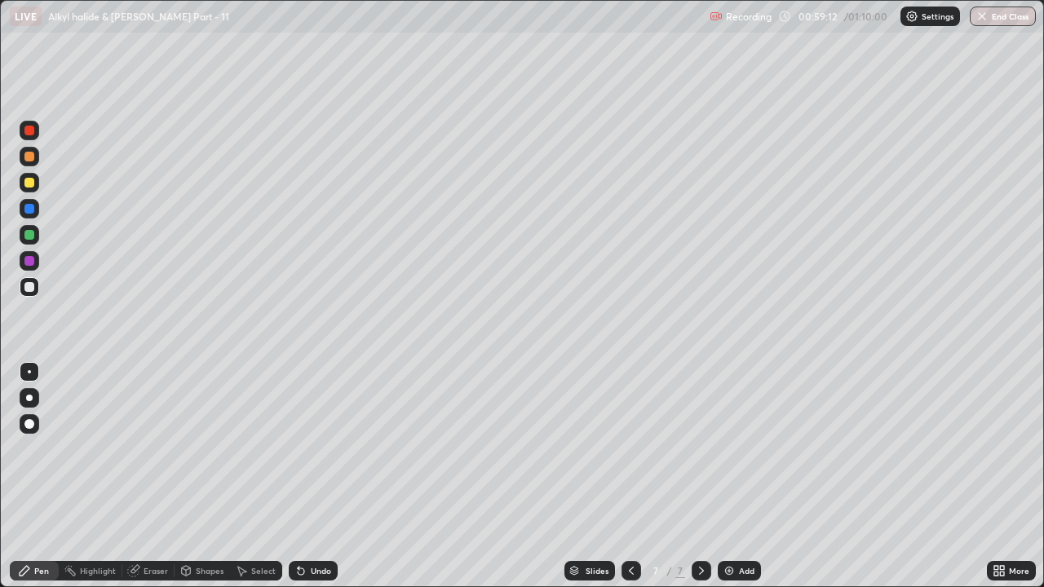
click at [33, 235] on div at bounding box center [29, 235] width 10 height 10
click at [311, 449] on div "Undo" at bounding box center [321, 571] width 20 height 8
click at [307, 449] on div "Undo" at bounding box center [313, 571] width 49 height 20
click at [312, 449] on div "Undo" at bounding box center [321, 571] width 20 height 8
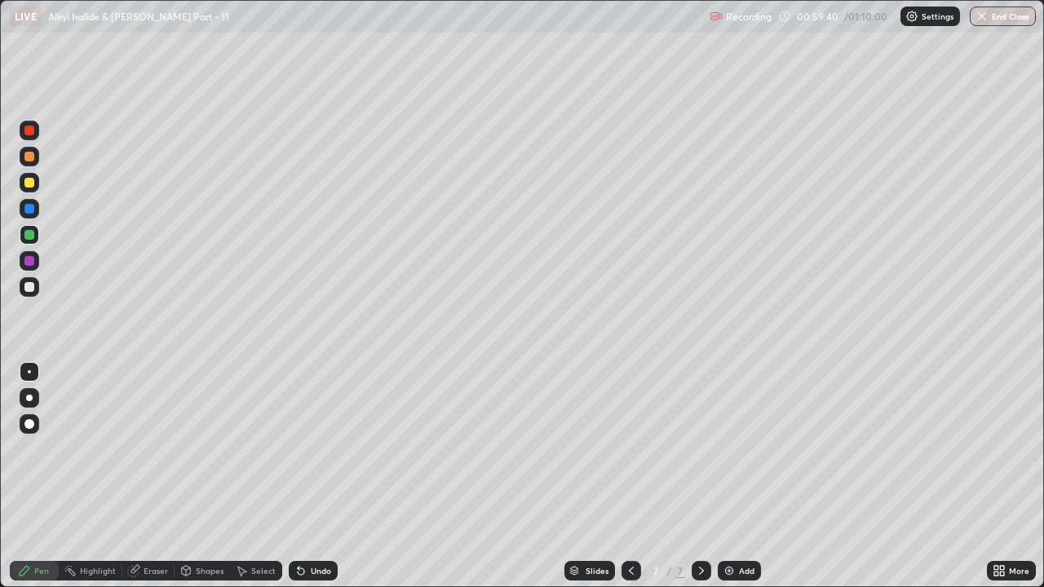
click at [29, 288] on div at bounding box center [29, 287] width 10 height 10
click at [31, 288] on div at bounding box center [29, 287] width 10 height 10
click at [29, 262] on div at bounding box center [29, 261] width 10 height 10
click at [33, 291] on div at bounding box center [30, 287] width 20 height 20
click at [307, 449] on div "Undo" at bounding box center [313, 571] width 49 height 20
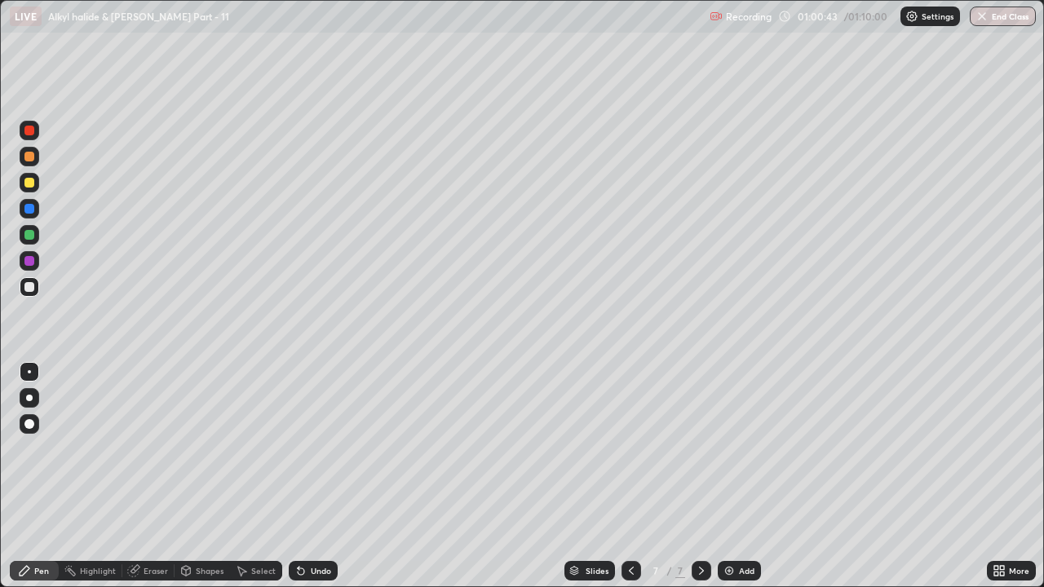
click at [311, 449] on div "Undo" at bounding box center [321, 571] width 20 height 8
click at [731, 449] on img at bounding box center [729, 570] width 13 height 13
click at [33, 161] on div at bounding box center [30, 157] width 20 height 20
click at [1019, 15] on button "End Class" at bounding box center [1003, 17] width 66 height 20
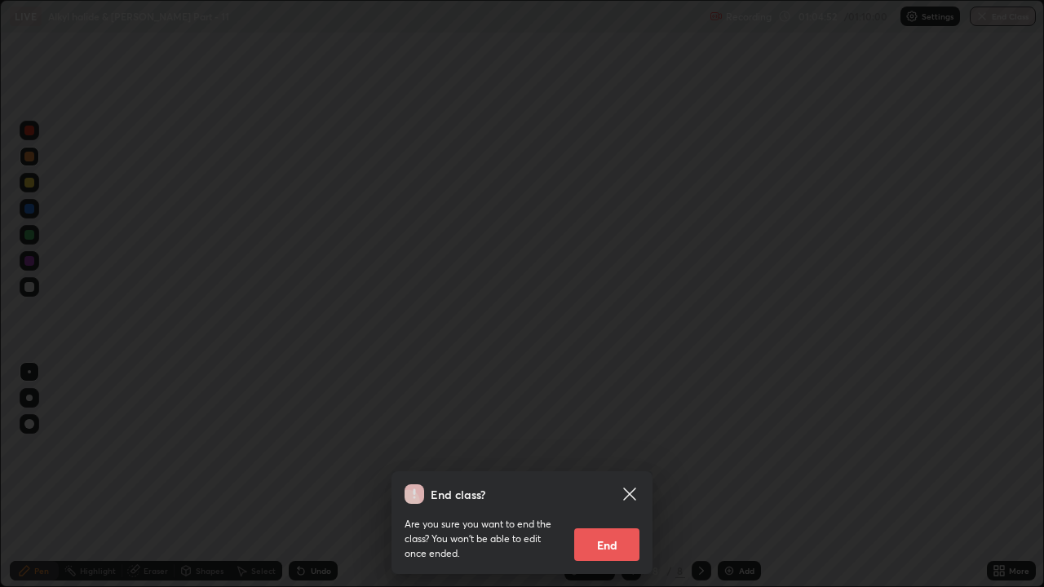
click at [615, 449] on button "End" at bounding box center [606, 545] width 65 height 33
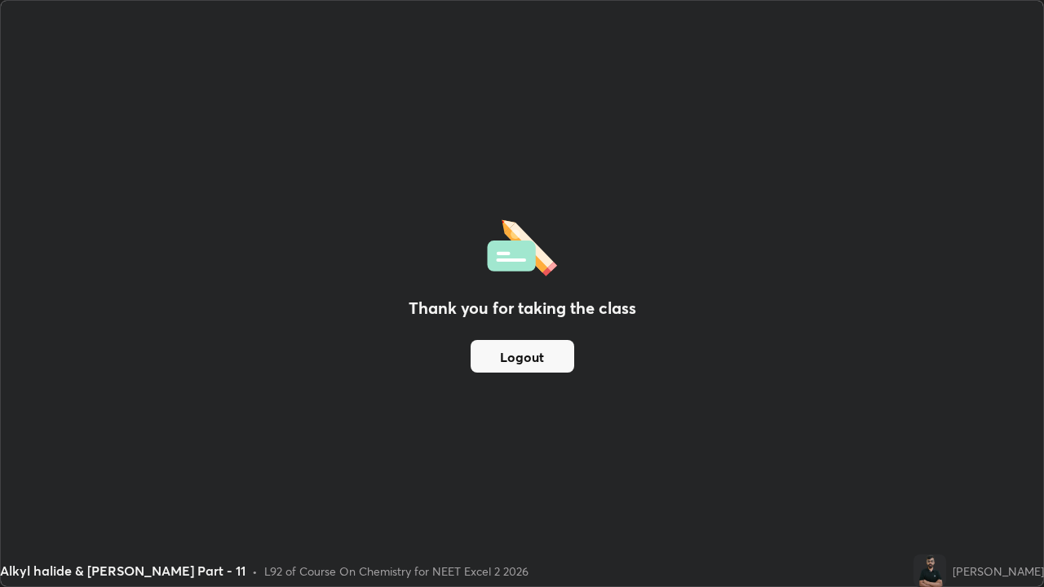
click at [557, 365] on button "Logout" at bounding box center [523, 356] width 104 height 33
click at [558, 365] on button "Logout" at bounding box center [523, 356] width 104 height 33
